Goal: Task Accomplishment & Management: Use online tool/utility

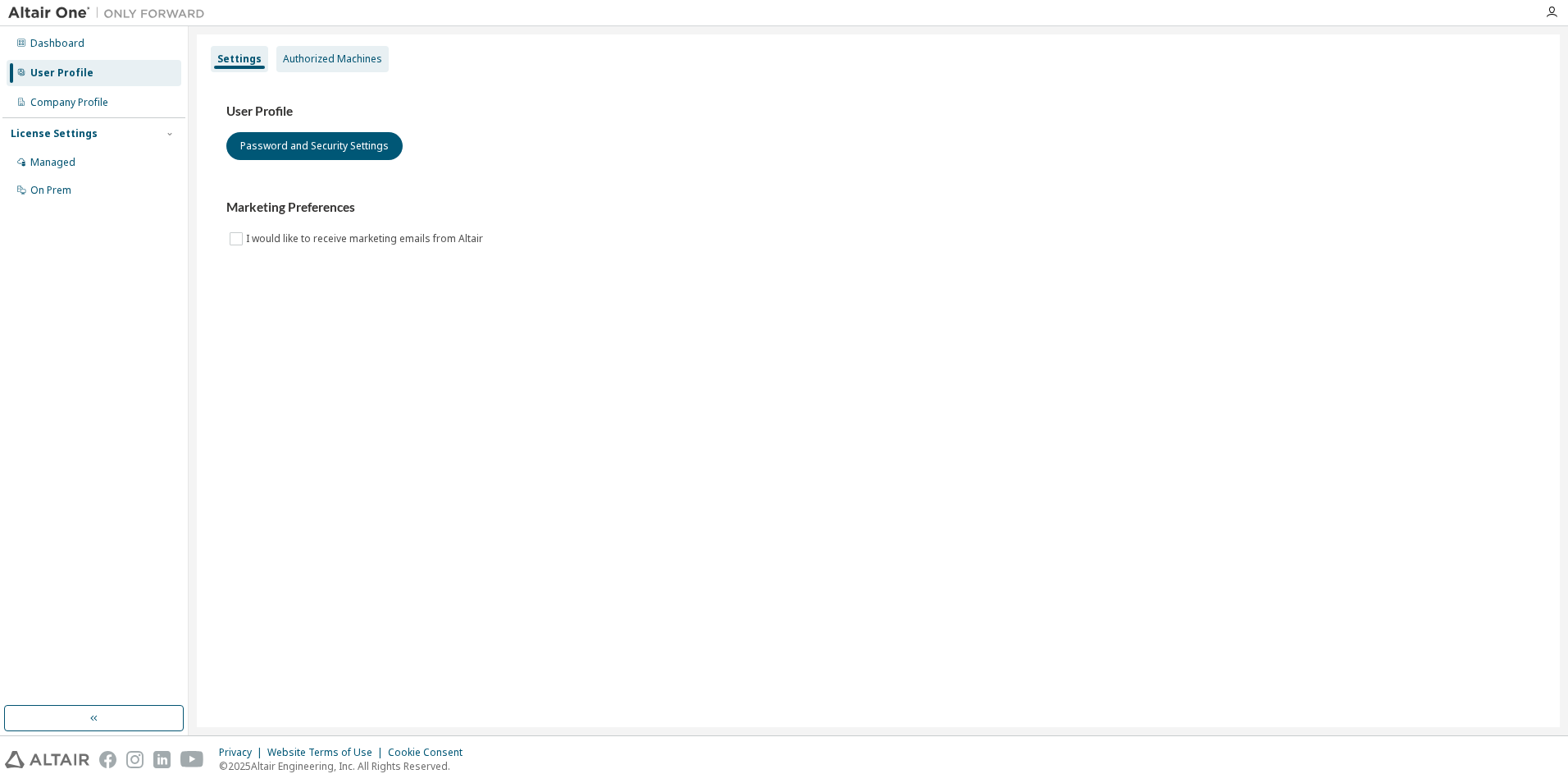
click at [334, 55] on div "Authorized Machines" at bounding box center [332, 59] width 99 height 13
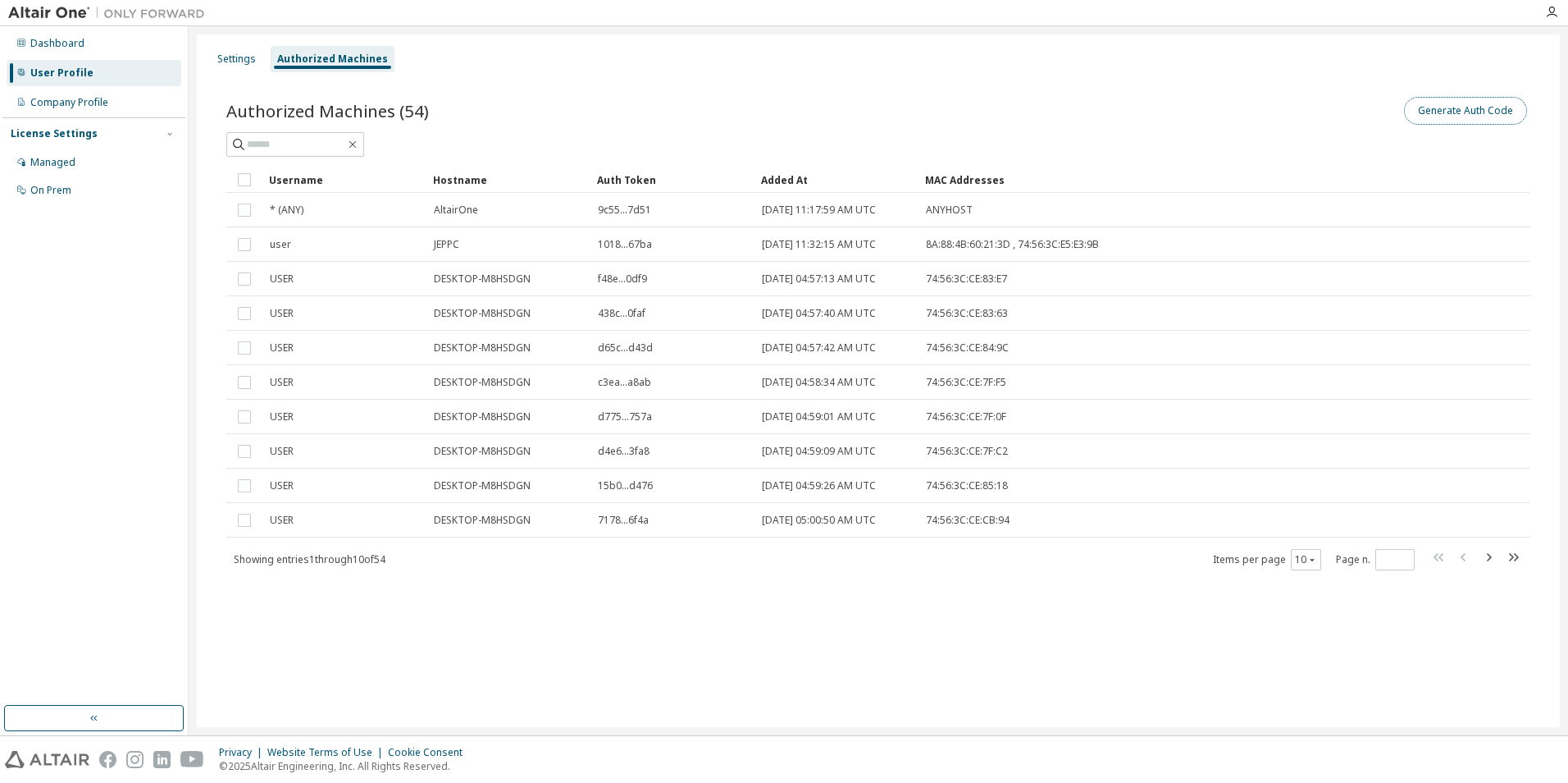
click at [1436, 110] on button "Generate Auth Code" at bounding box center [1466, 111] width 123 height 28
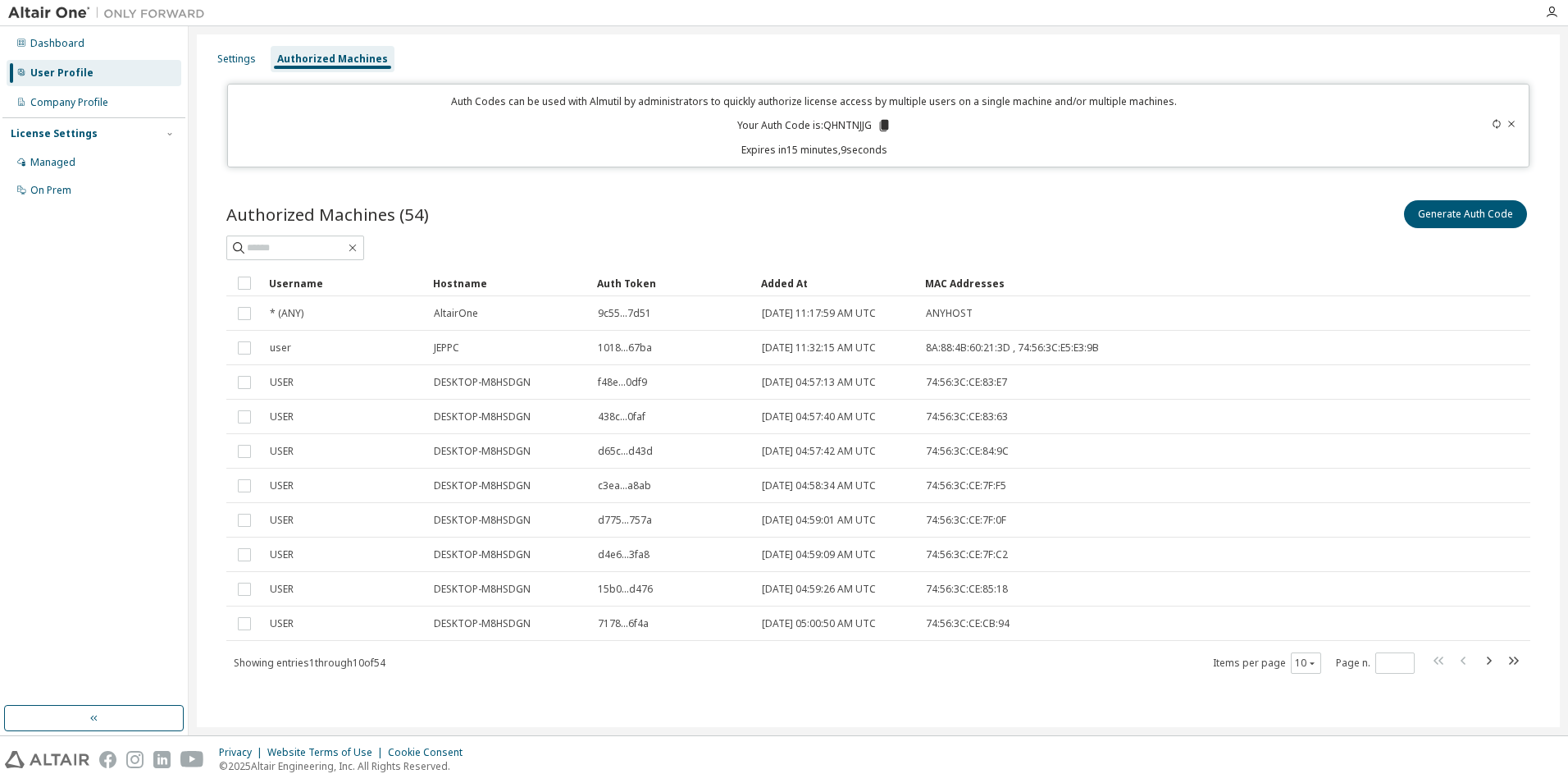
click at [882, 126] on icon at bounding box center [884, 125] width 9 height 11
drag, startPoint x: 870, startPoint y: 128, endPoint x: 743, endPoint y: 139, distance: 127.5
click at [743, 140] on div "Auth Codes can be used with Almutil by administrators to quickly authorize lice…" at bounding box center [814, 125] width 1154 height 62
